Goal: Information Seeking & Learning: Learn about a topic

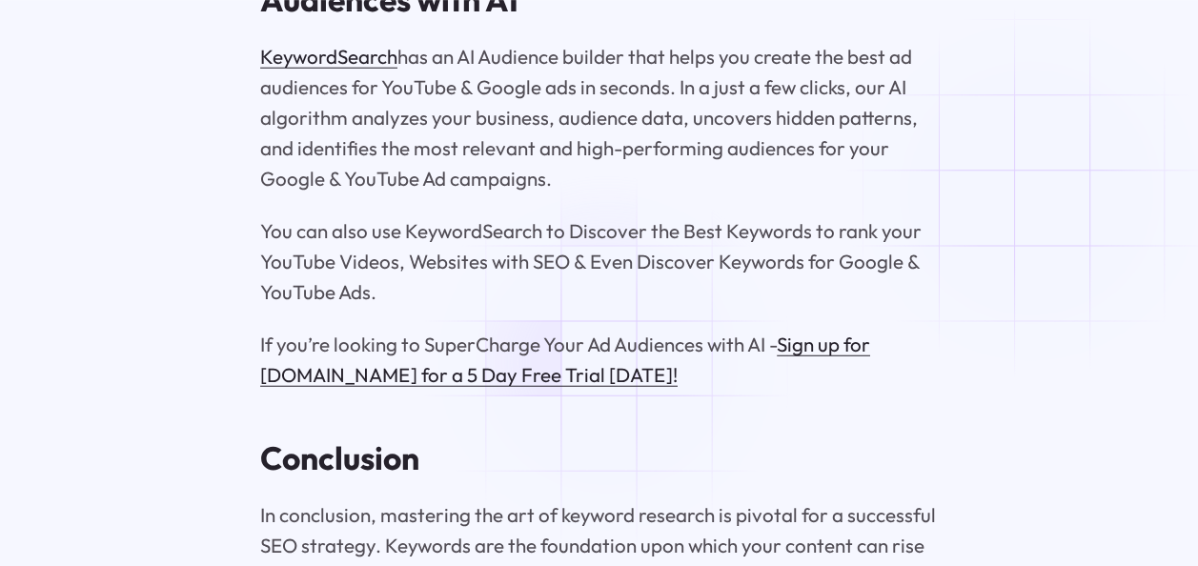
scroll to position [16563, 0]
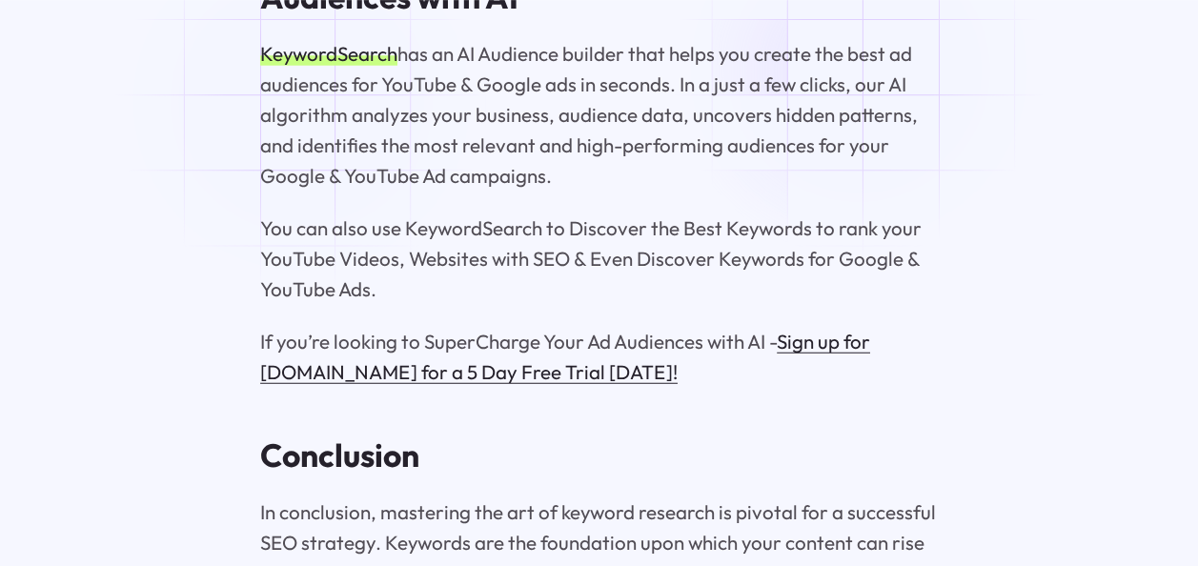
click at [305, 66] on link "KeywordSearch" at bounding box center [328, 53] width 137 height 25
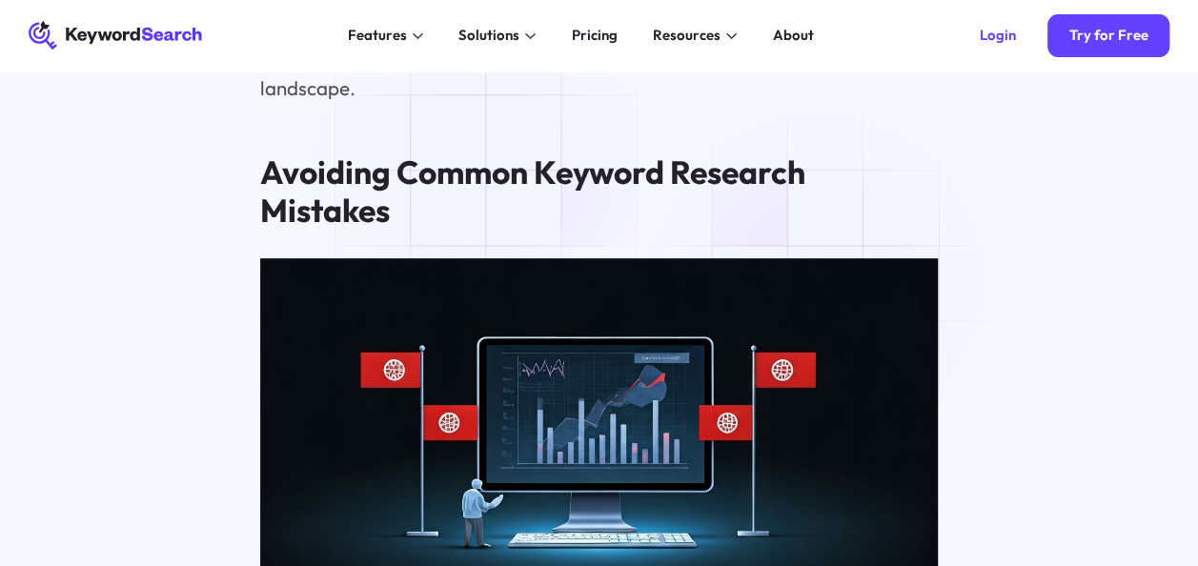
scroll to position [14806, 0]
